Goal: Check status: Check status

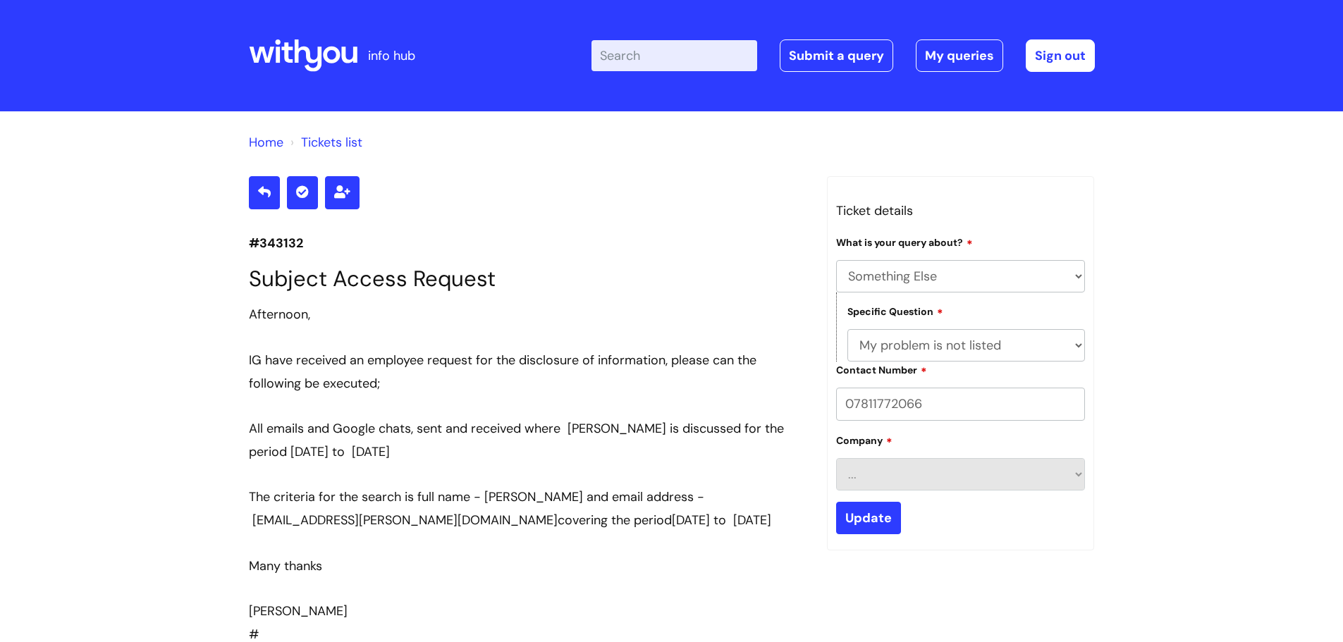
select select "Something Else"
select select "My problem is not listed"
click at [947, 59] on link "My queries" at bounding box center [959, 55] width 87 height 32
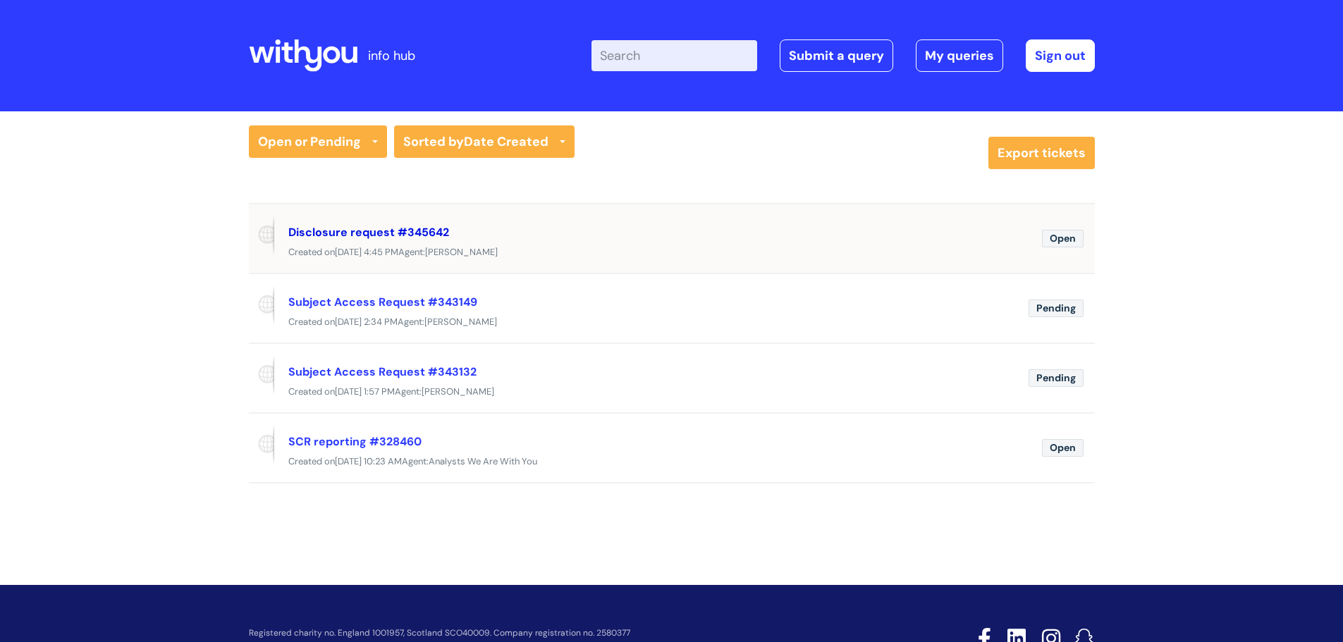
click at [387, 231] on link "Disclosure request #345642" at bounding box center [368, 232] width 161 height 15
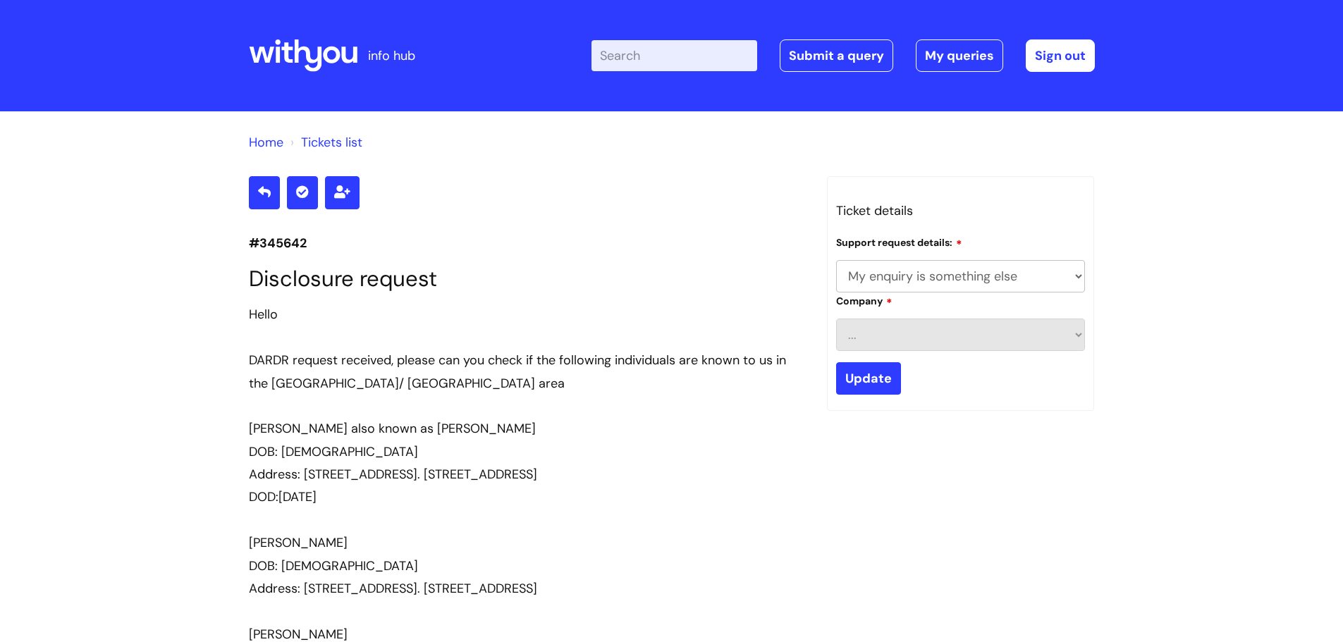
select select "My enquiry is something else"
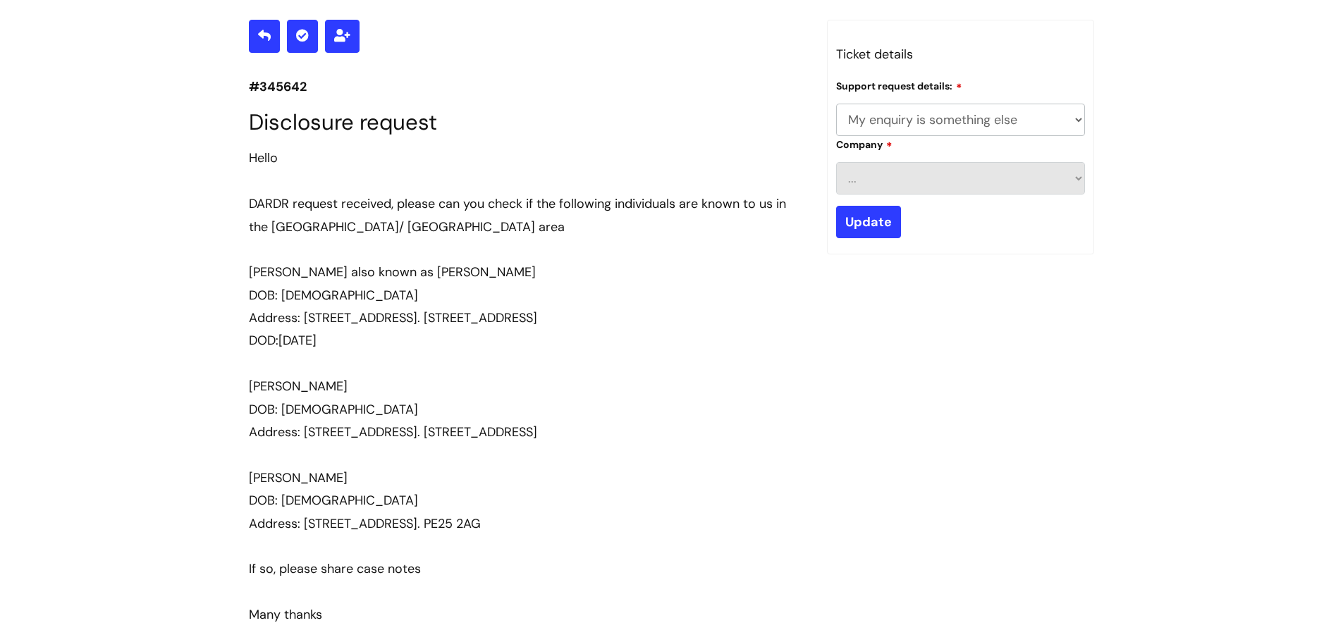
scroll to position [86, 0]
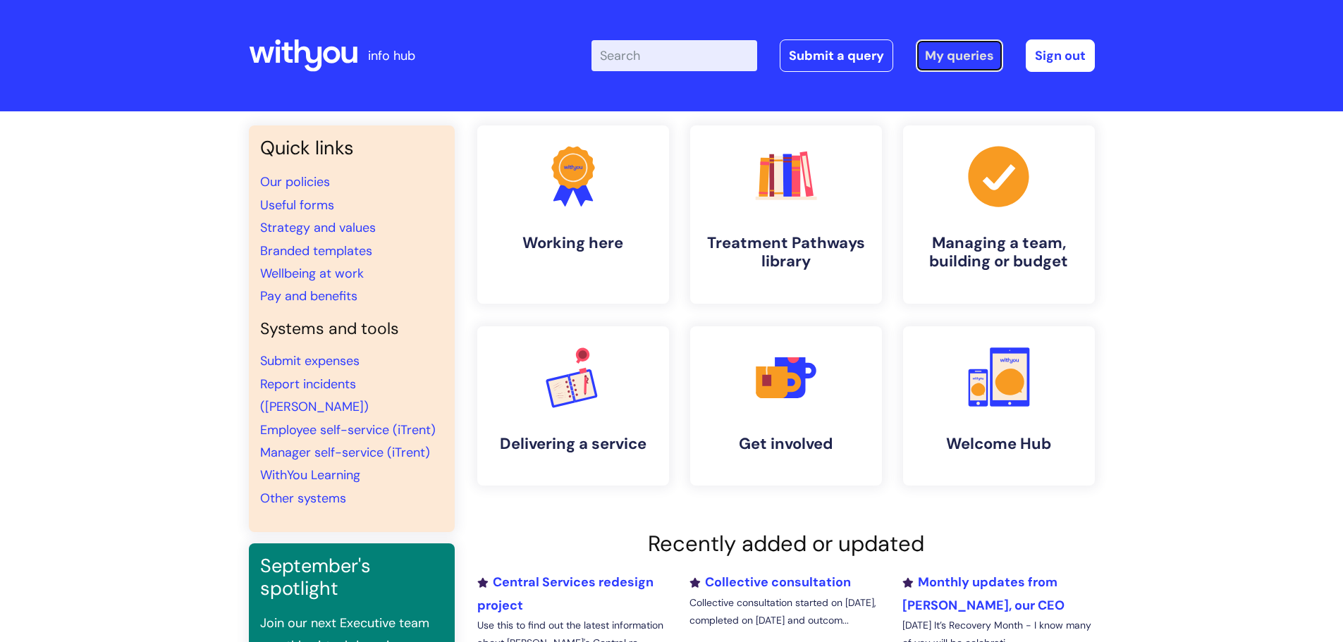
click at [958, 57] on link "My queries" at bounding box center [959, 55] width 87 height 32
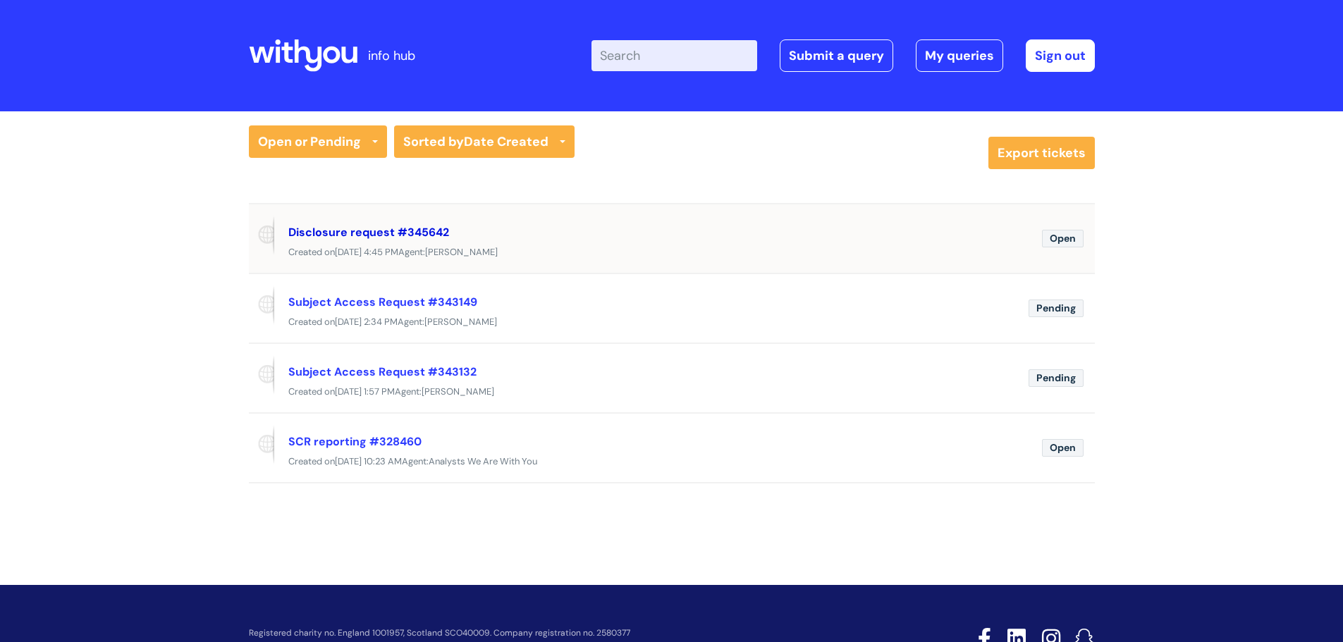
click at [391, 233] on link "Disclosure request #345642" at bounding box center [368, 232] width 161 height 15
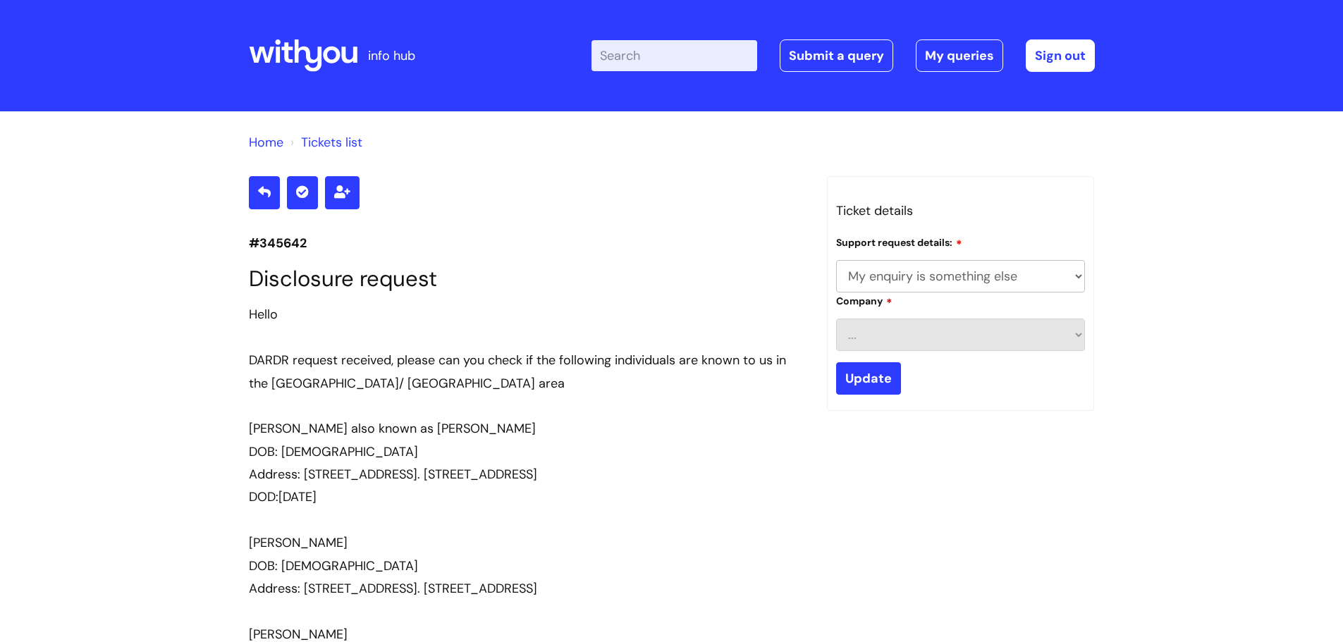
select select "My enquiry is something else"
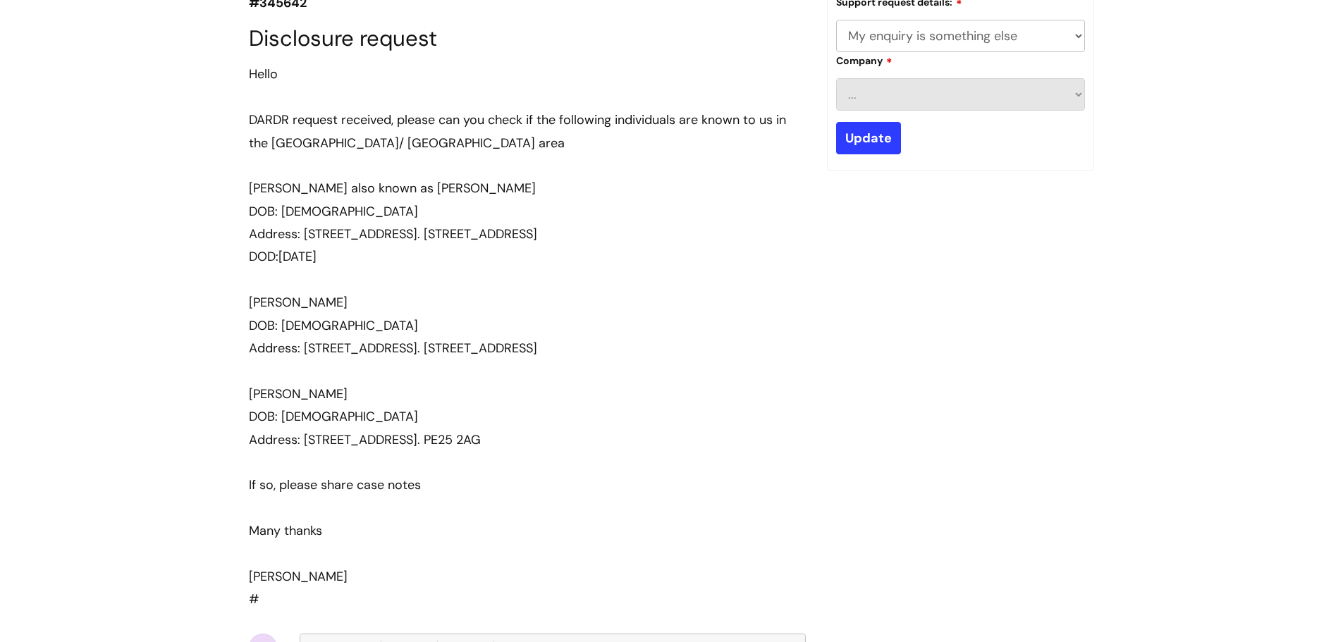
scroll to position [282, 0]
